Goal: Obtain resource: Obtain resource

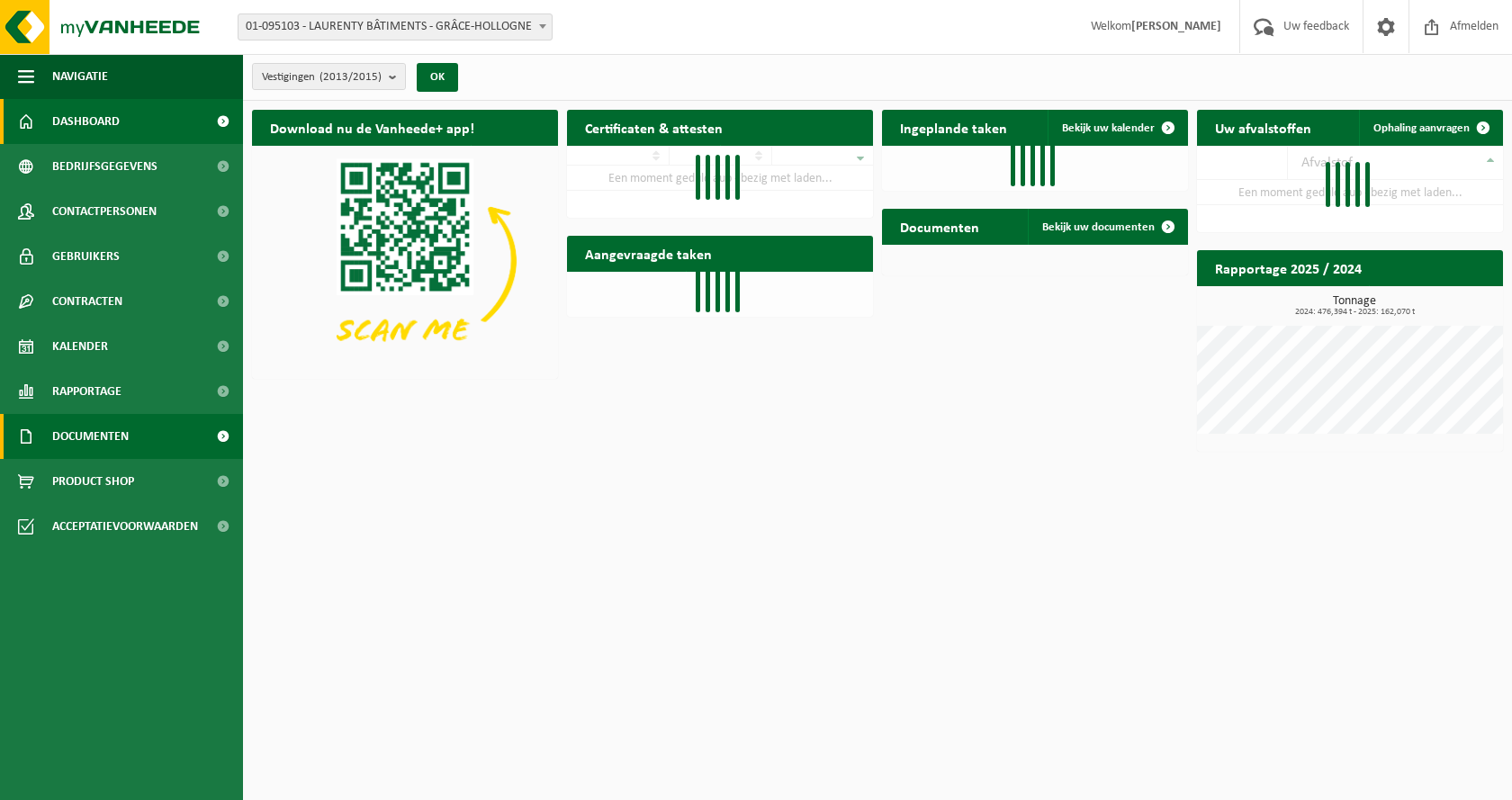
click at [90, 446] on span "Documenten" at bounding box center [90, 436] width 77 height 45
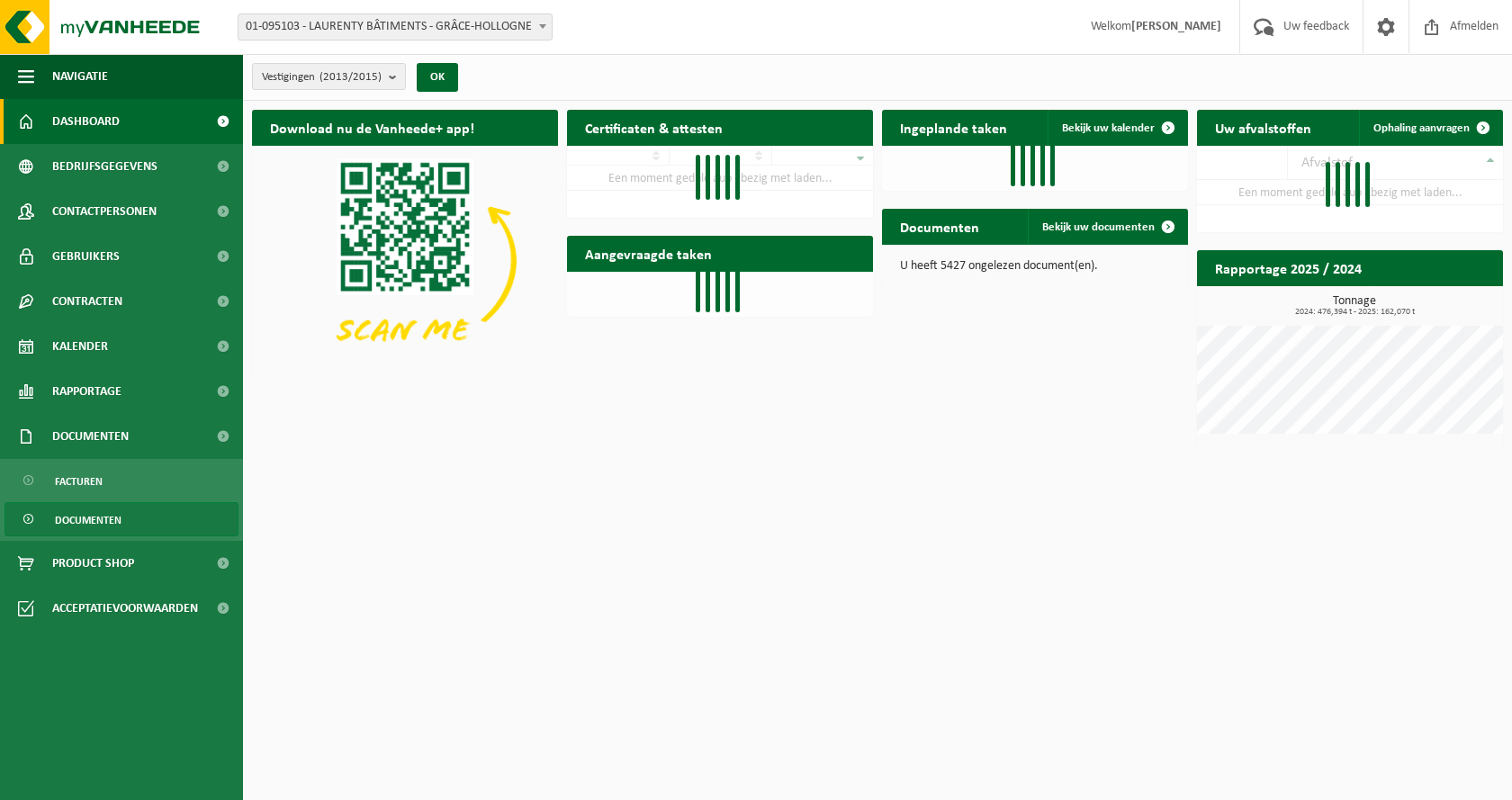
click at [97, 523] on span "Documenten" at bounding box center [87, 520] width 67 height 35
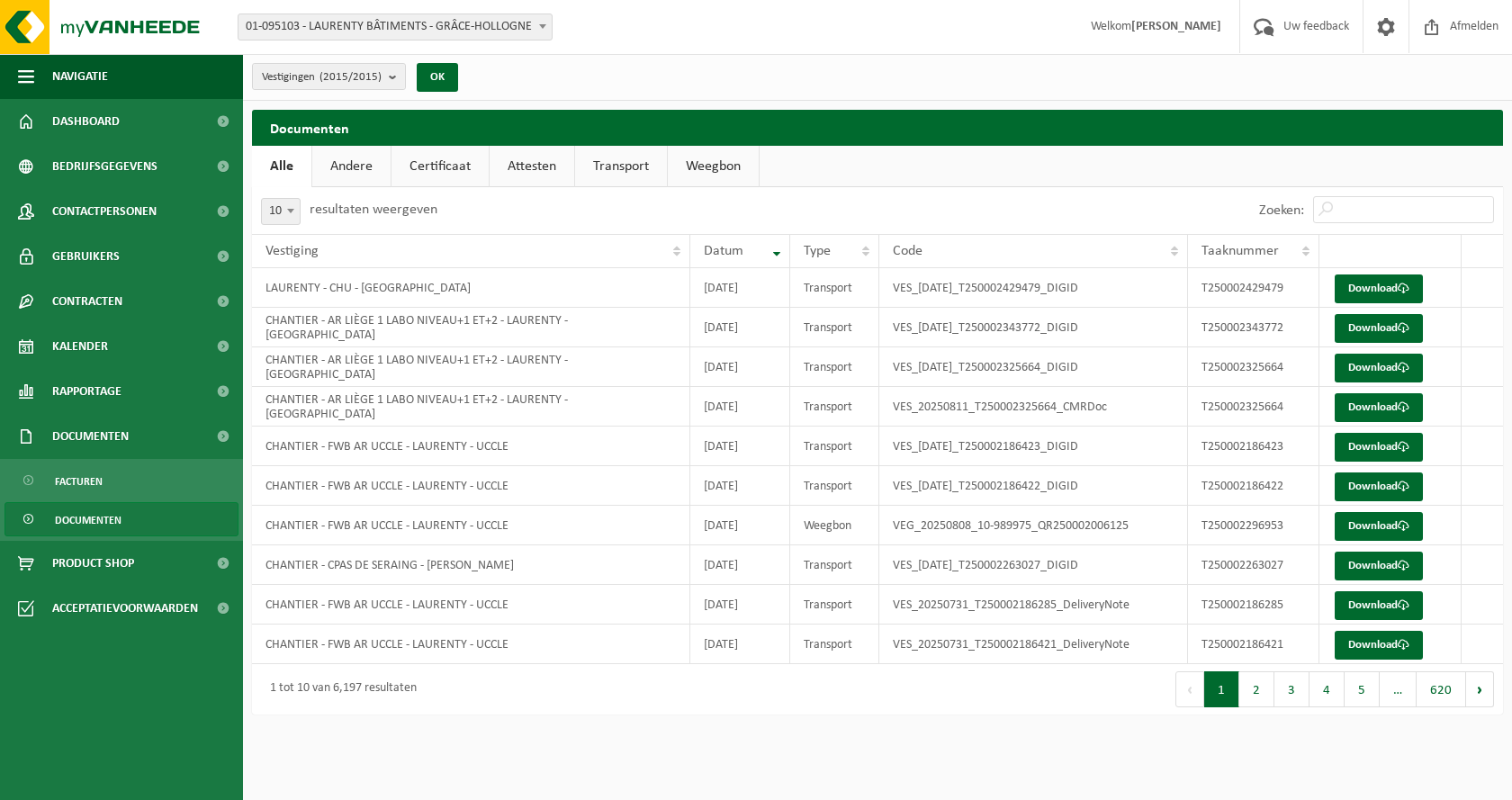
click at [437, 172] on link "Certificaat" at bounding box center [439, 166] width 98 height 41
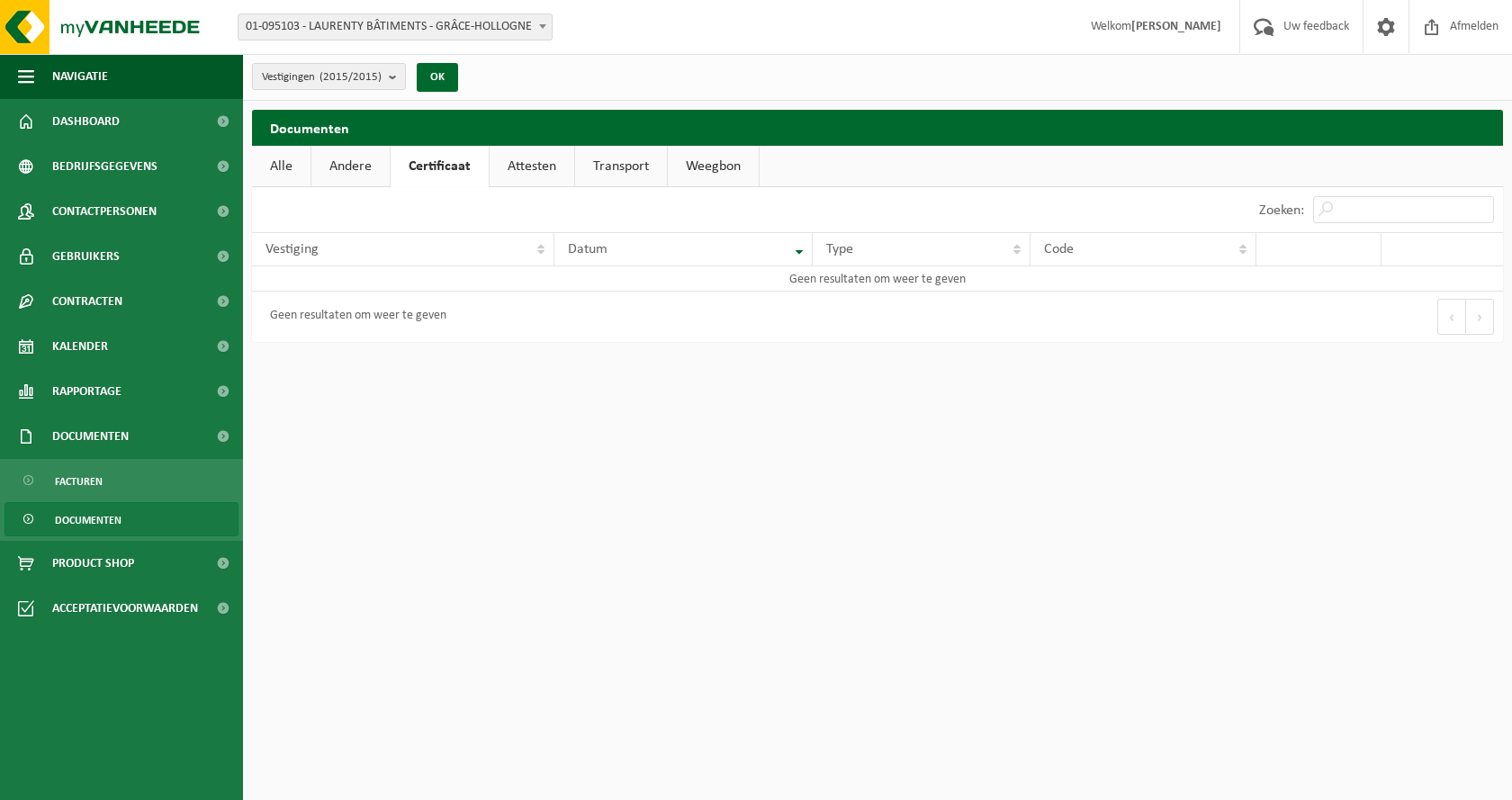
click at [516, 167] on link "Attesten" at bounding box center [531, 166] width 85 height 41
